Goal: Transaction & Acquisition: Purchase product/service

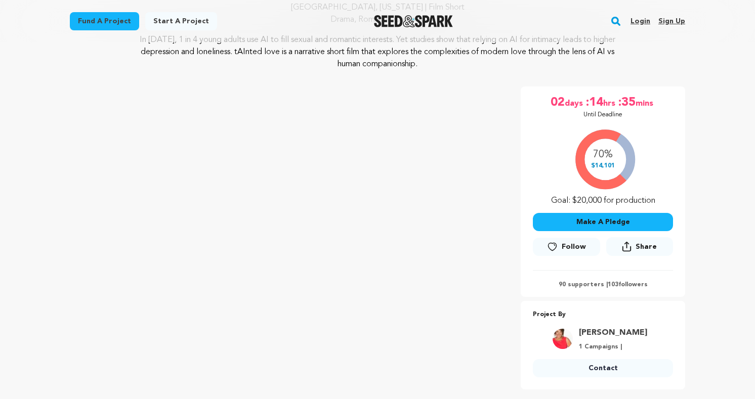
scroll to position [125, 0]
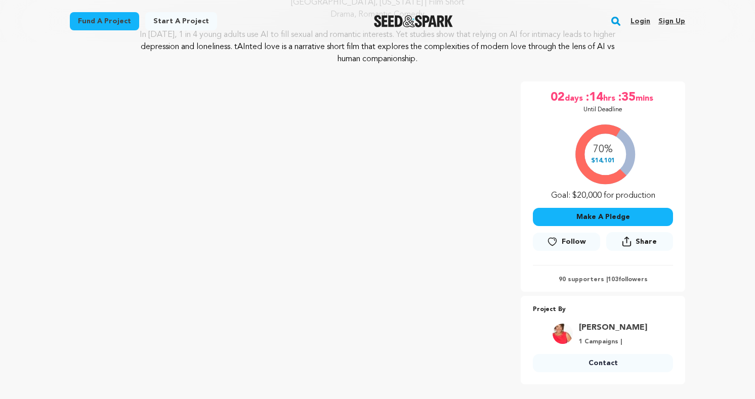
click at [600, 218] on button "Make A Pledge" at bounding box center [603, 217] width 140 height 18
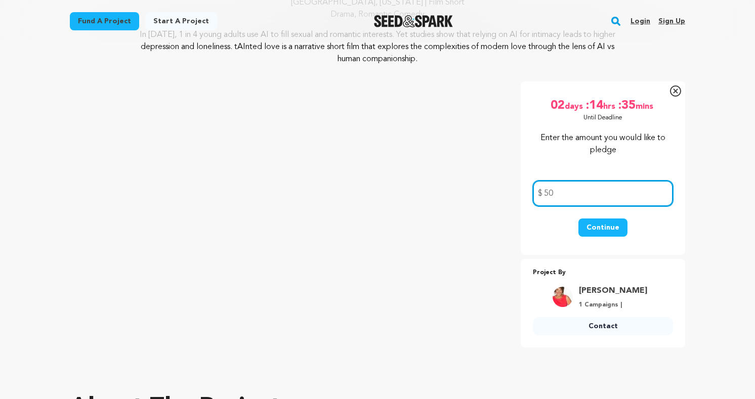
type input "50"
click at [601, 227] on button "Continue" at bounding box center [602, 228] width 49 height 18
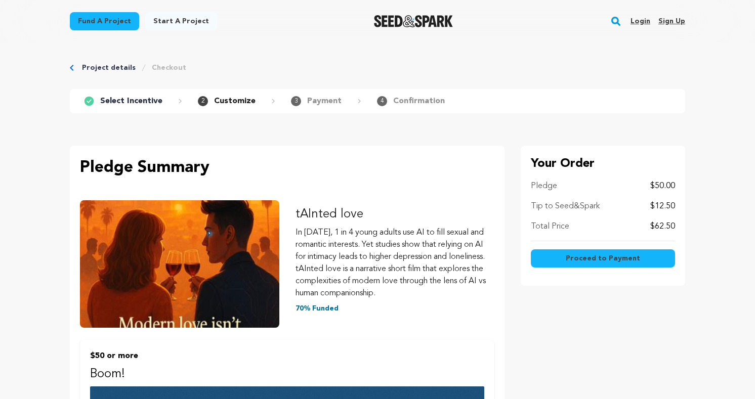
click at [577, 258] on span "Proceed to Payment" at bounding box center [603, 258] width 74 height 10
